Goal: Transaction & Acquisition: Purchase product/service

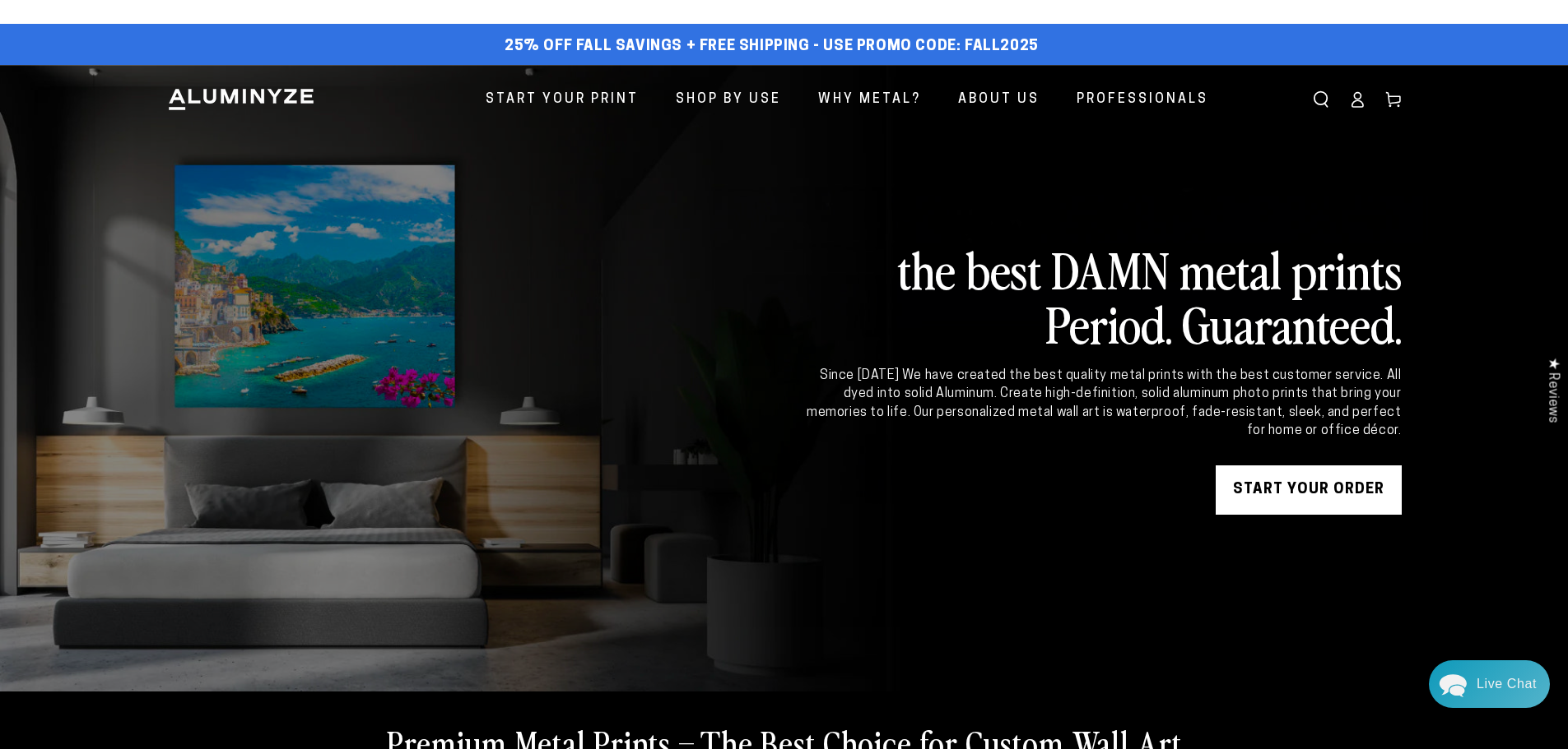
click at [1358, 94] on icon at bounding box center [1357, 99] width 17 height 17
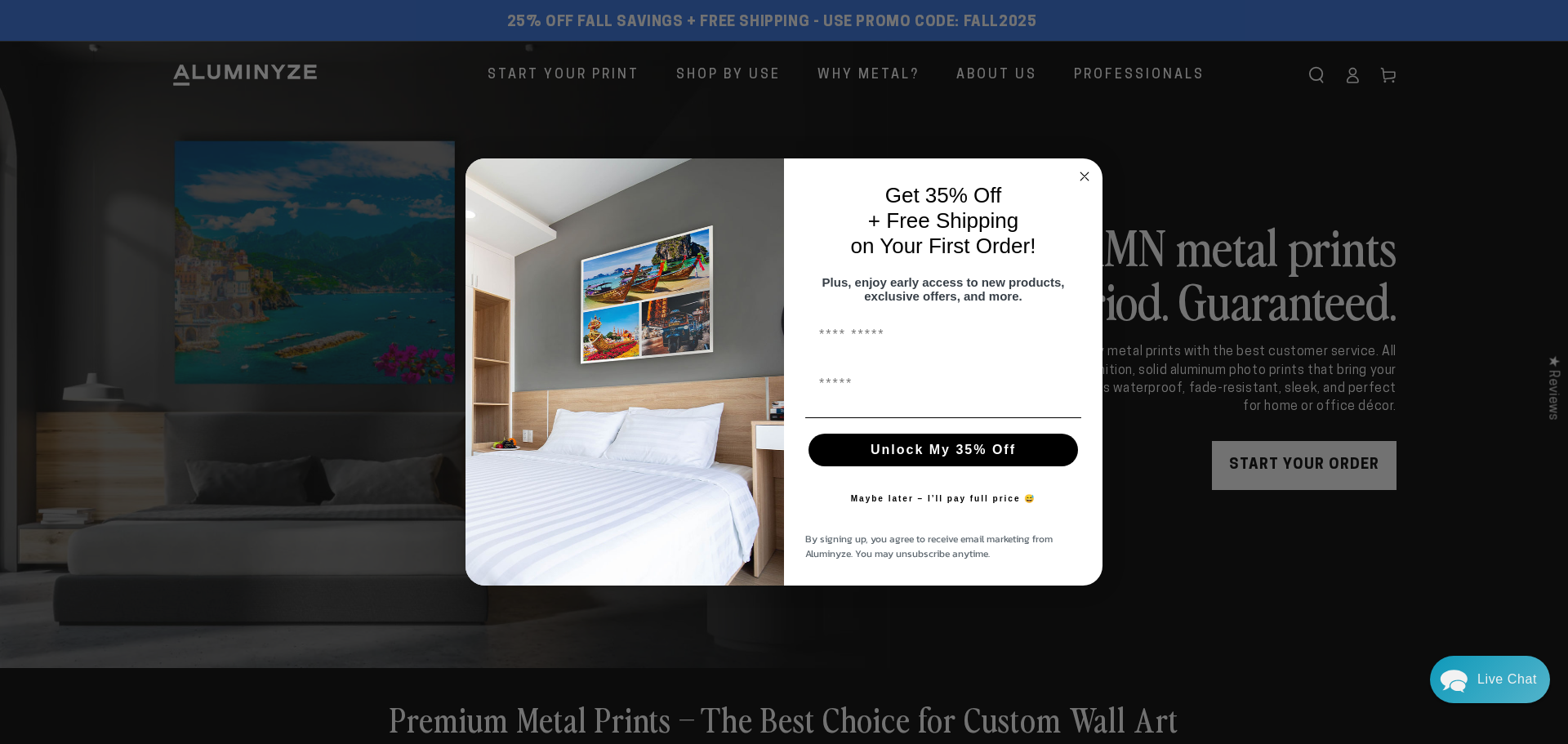
click at [1086, 175] on circle "Close dialog" at bounding box center [1085, 175] width 19 height 19
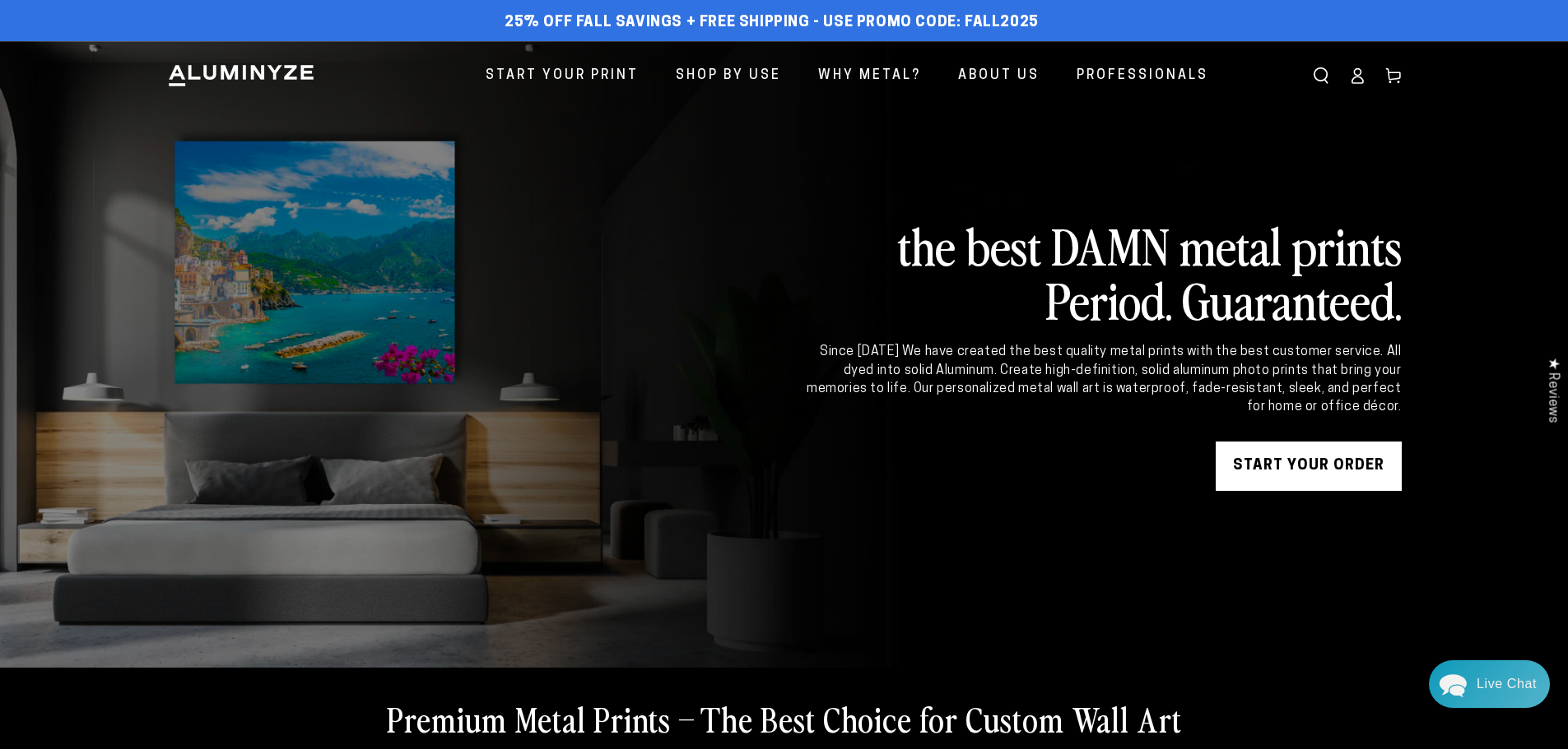
click at [1292, 423] on div "the best DAMN metal prints Period. Guaranteed. Since 2011 We have created the b…" at bounding box center [1102, 354] width 598 height 273
click at [1300, 468] on link "START YOUR Order" at bounding box center [1308, 467] width 186 height 50
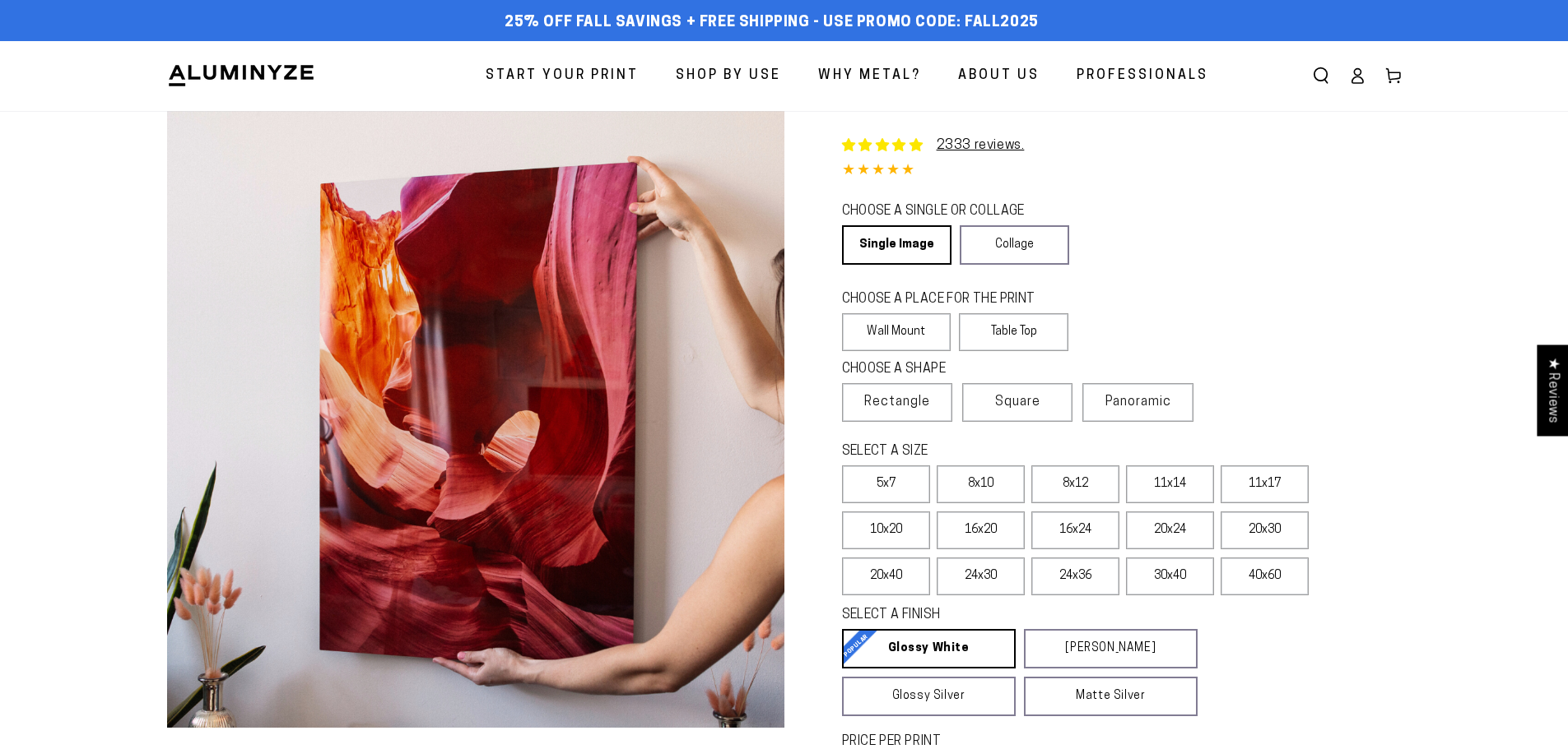
select select "**********"
click at [1356, 80] on icon at bounding box center [1357, 75] width 17 height 17
